Goal: Navigation & Orientation: Find specific page/section

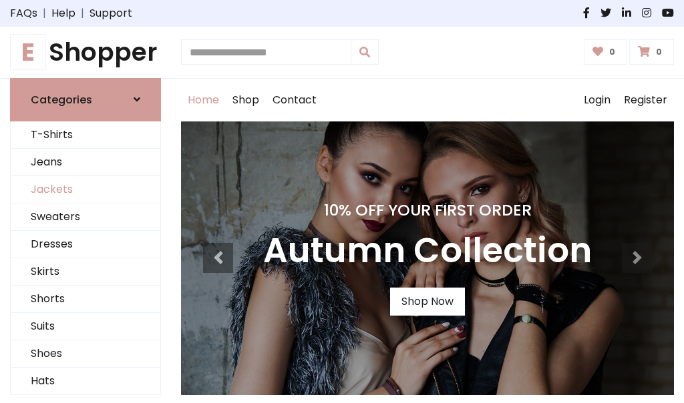
click at [86, 190] on link "Jackets" at bounding box center [86, 189] width 150 height 27
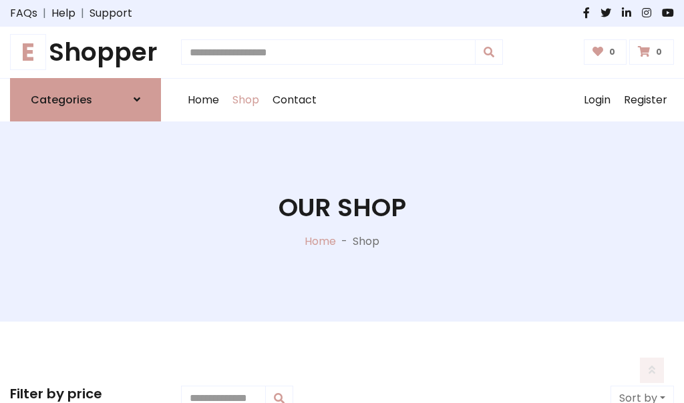
scroll to position [604, 0]
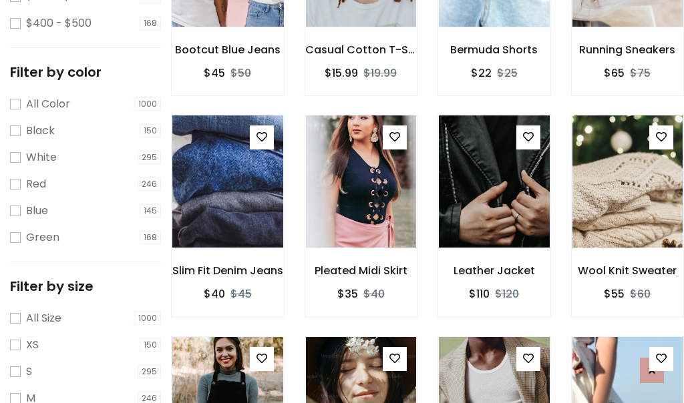
scroll to position [67, 0]
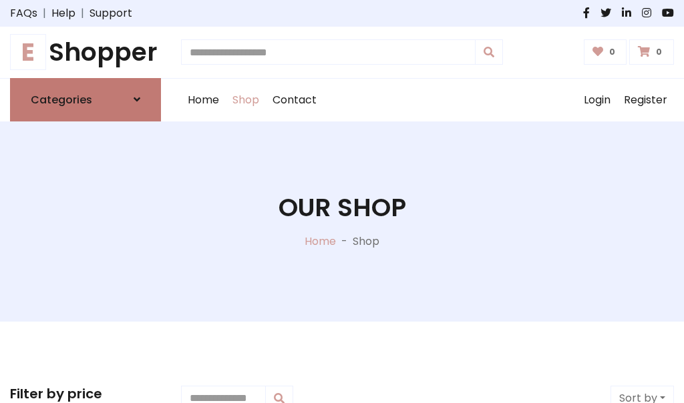
click at [86, 100] on h6 "Categories" at bounding box center [61, 100] width 61 height 13
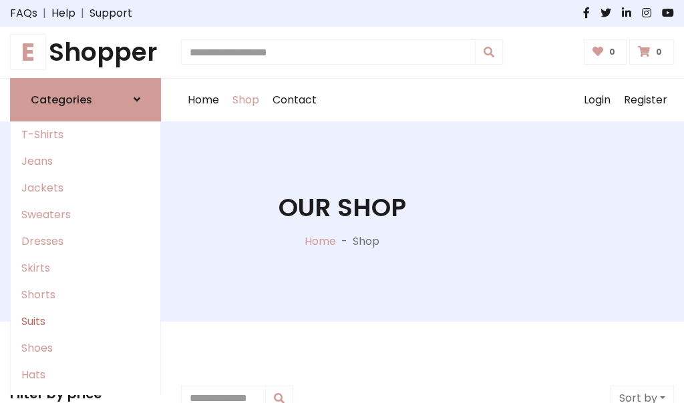
click at [86, 321] on link "Suits" at bounding box center [86, 322] width 150 height 27
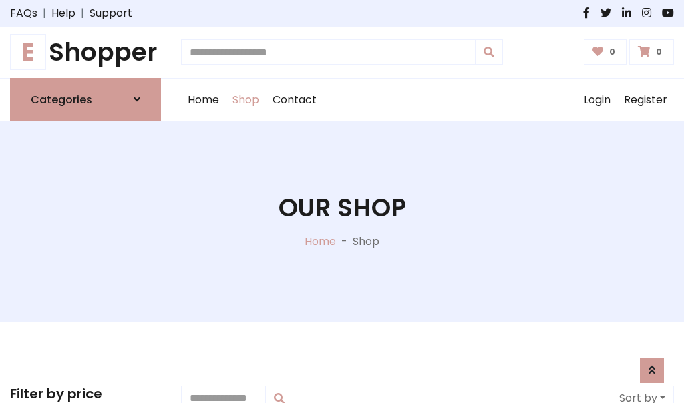
scroll to position [965, 0]
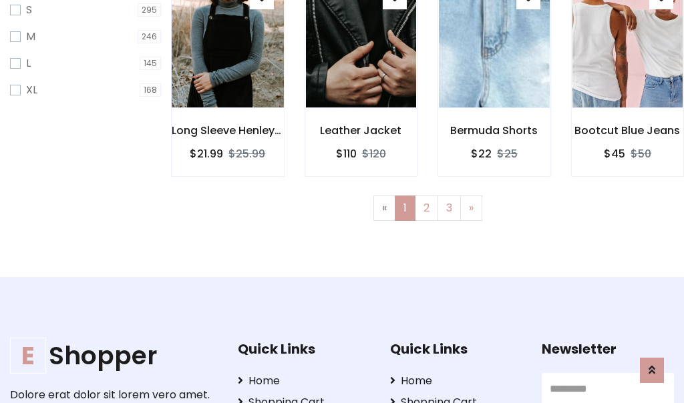
scroll to position [67, 0]
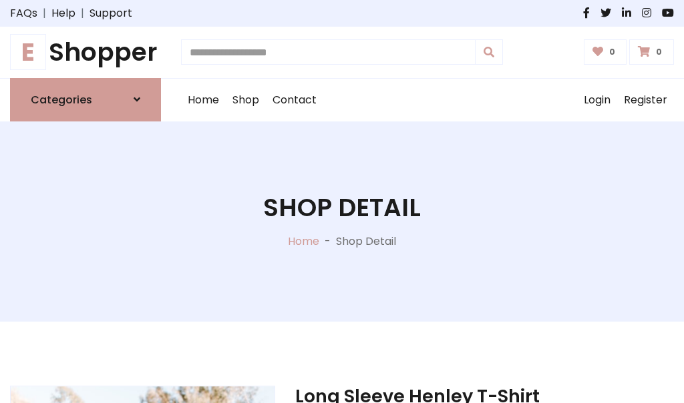
scroll to position [1249, 0]
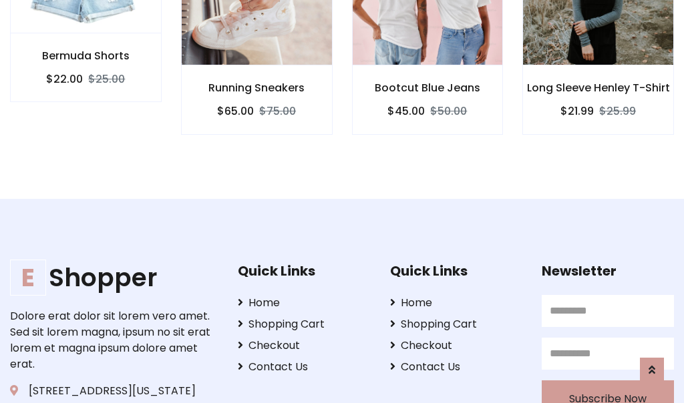
scroll to position [1247, 0]
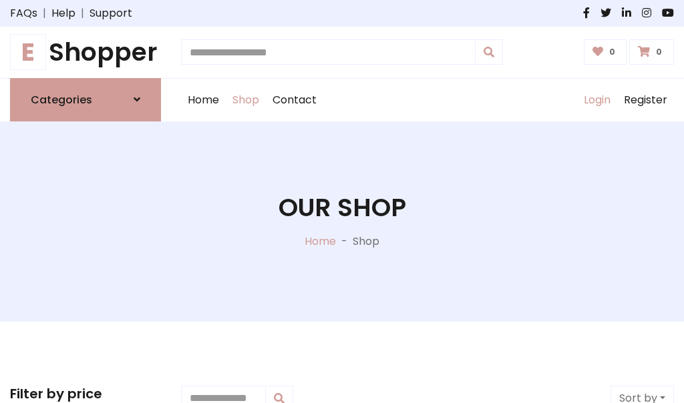
click at [597, 100] on link "Login" at bounding box center [597, 100] width 40 height 43
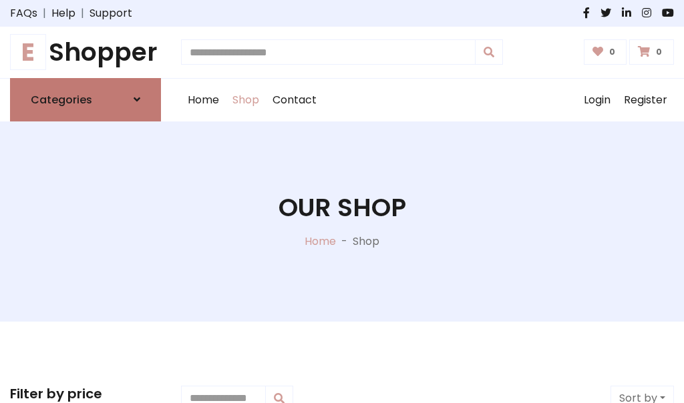
click at [137, 100] on icon at bounding box center [137, 99] width 7 height 11
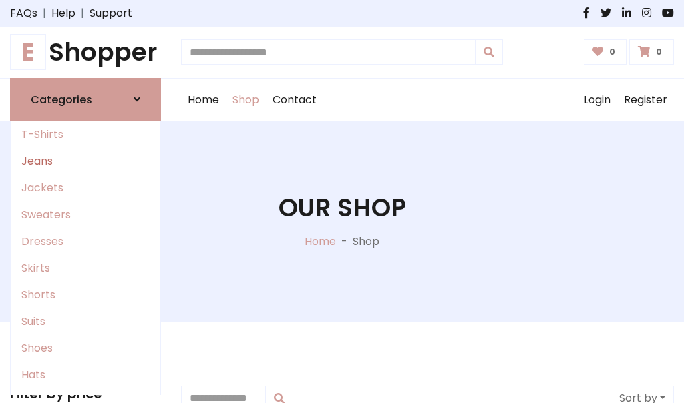
click at [86, 161] on link "Jeans" at bounding box center [86, 161] width 150 height 27
